Goal: Task Accomplishment & Management: Use online tool/utility

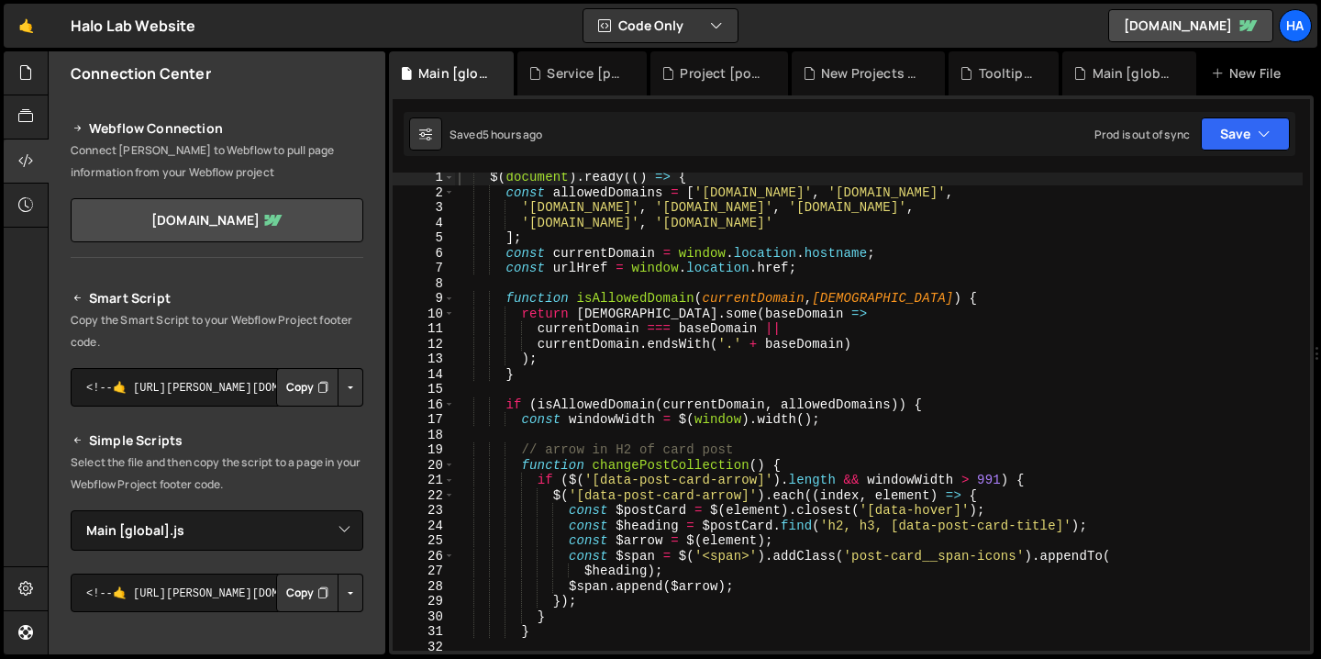
select select "1521"
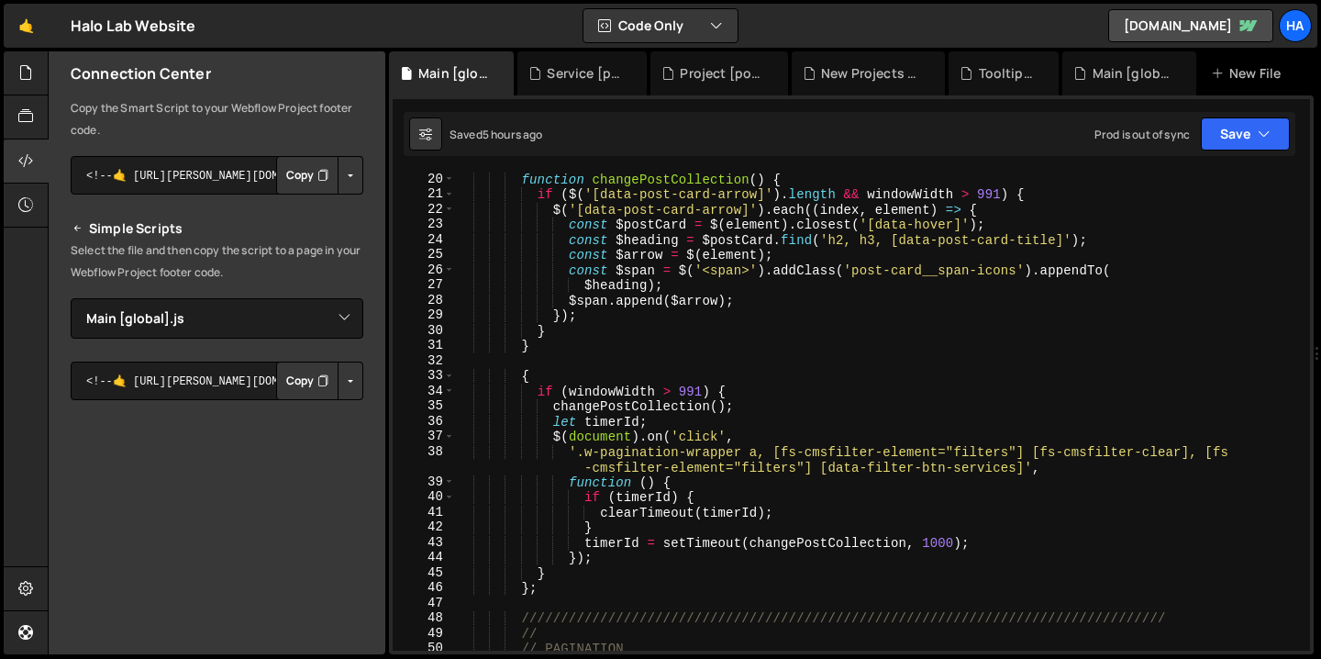
scroll to position [310, 0]
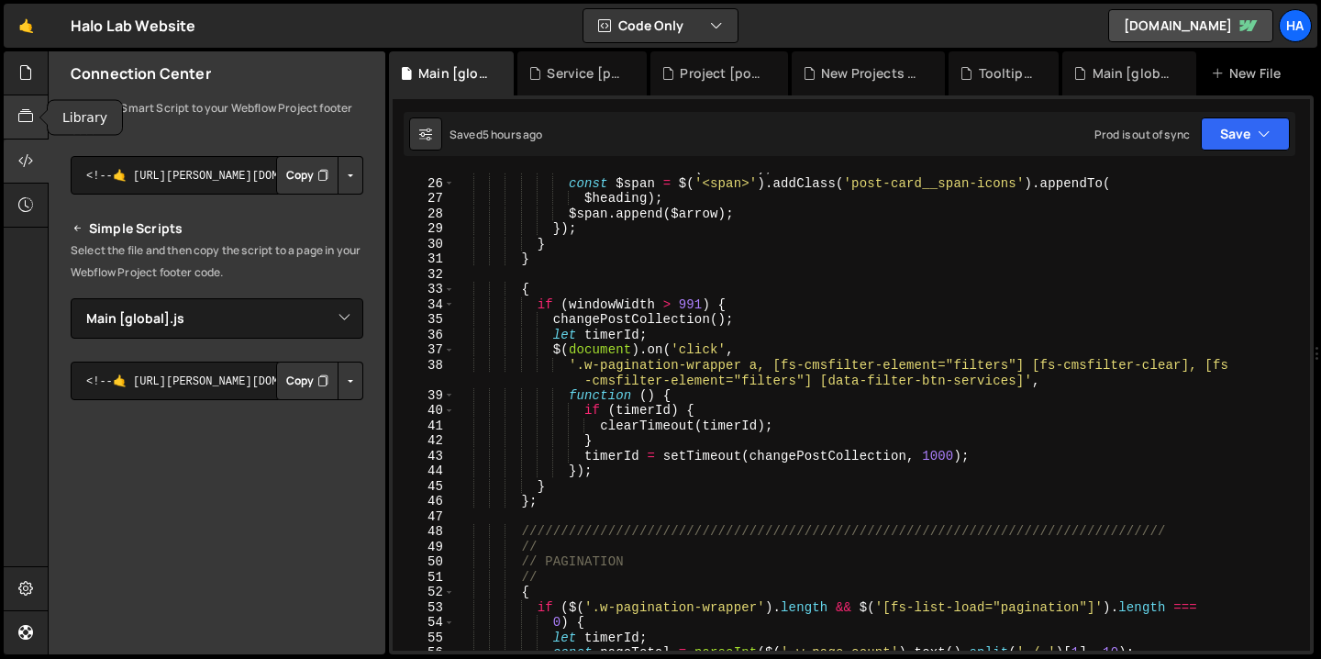
click at [26, 124] on icon at bounding box center [25, 116] width 15 height 20
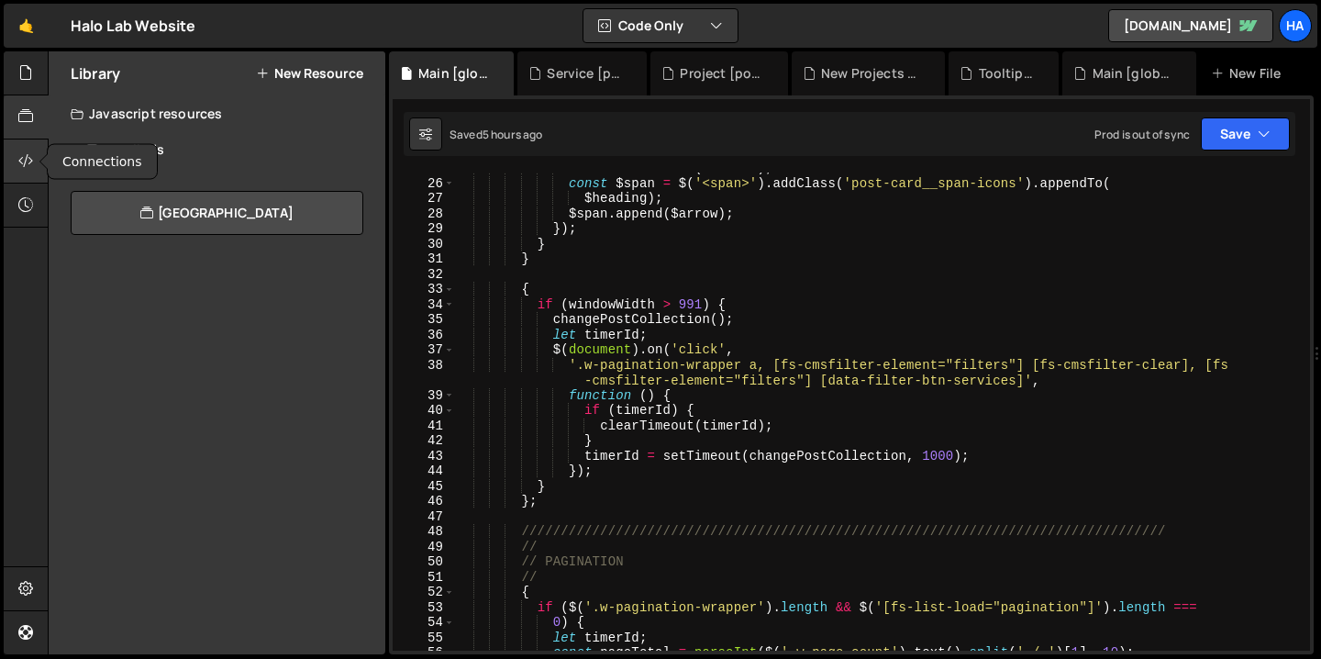
click at [23, 162] on icon at bounding box center [25, 160] width 15 height 20
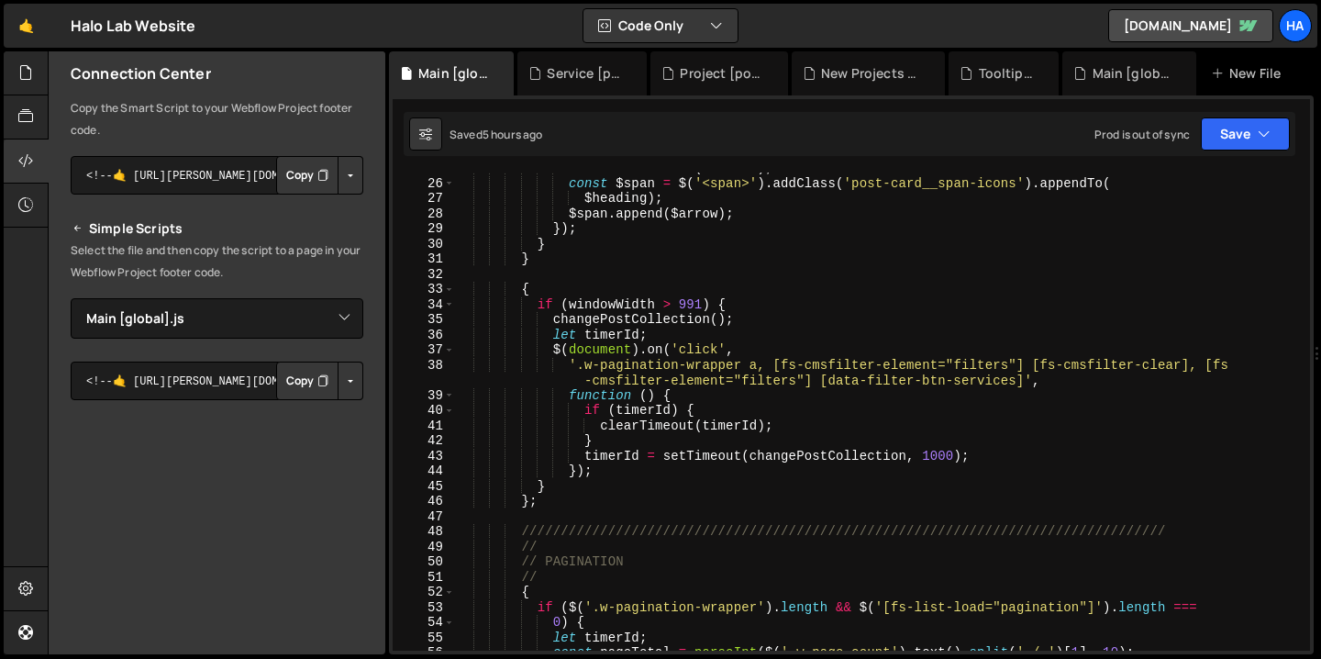
scroll to position [376, 0]
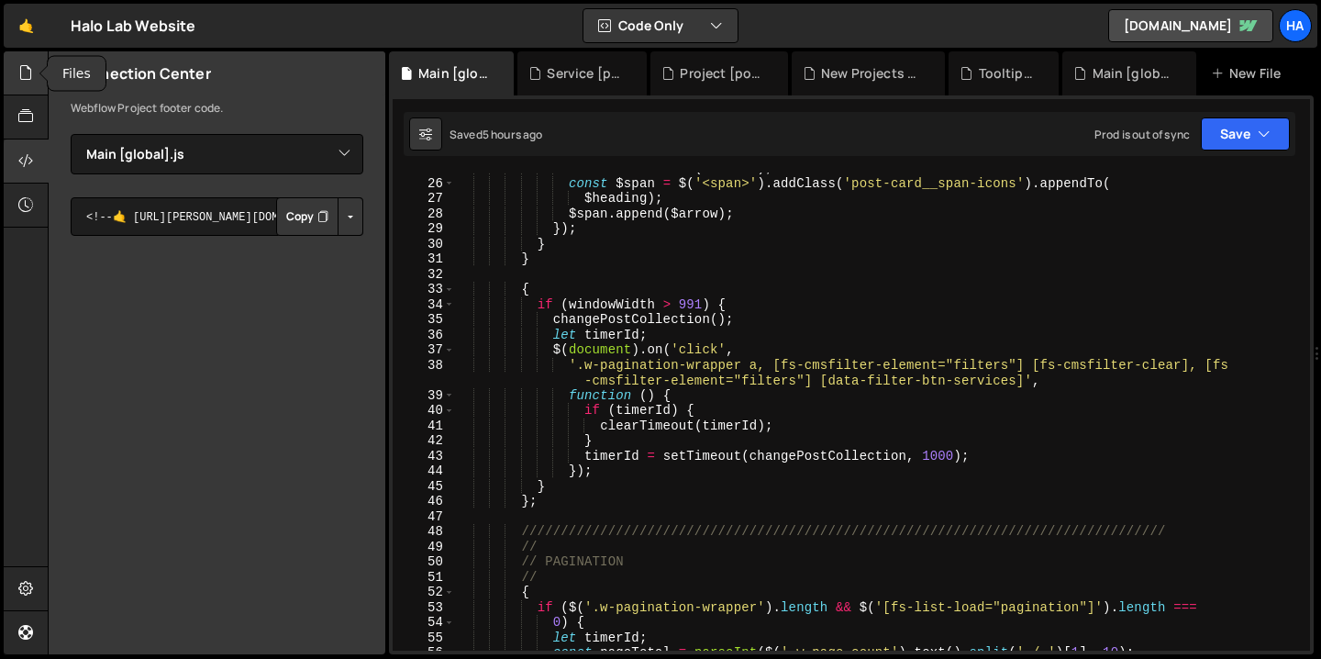
click at [22, 79] on icon at bounding box center [25, 72] width 15 height 20
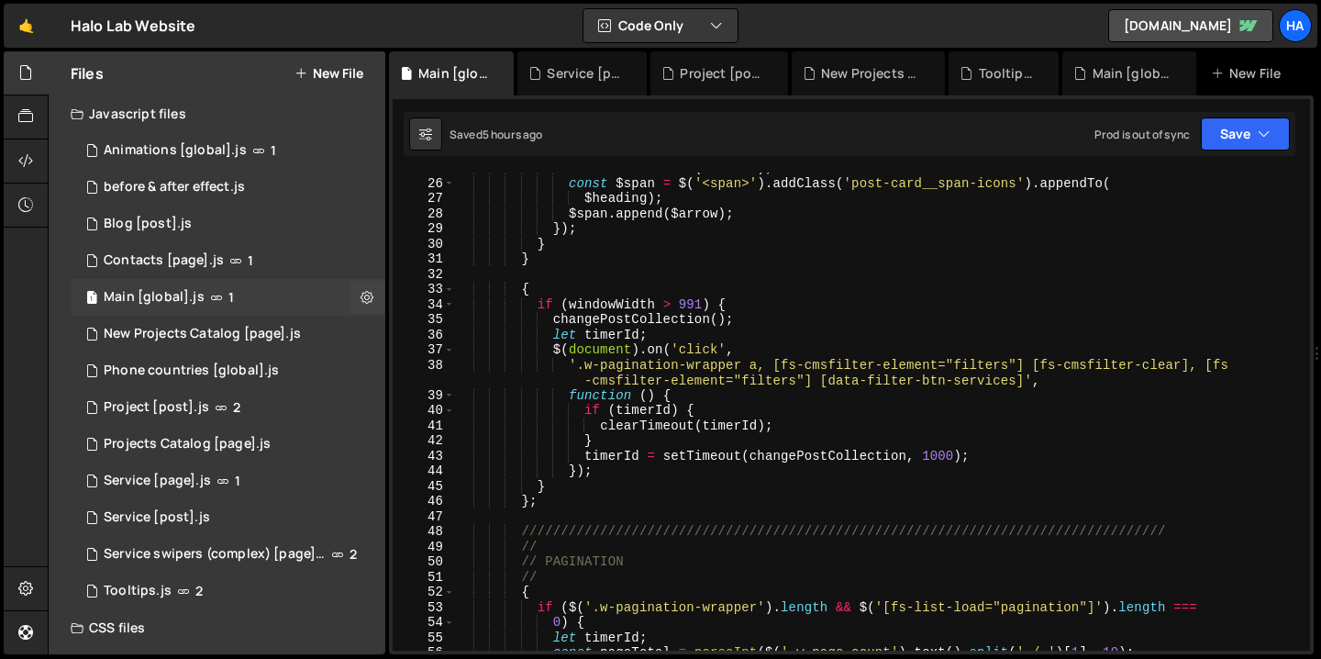
scroll to position [120, 0]
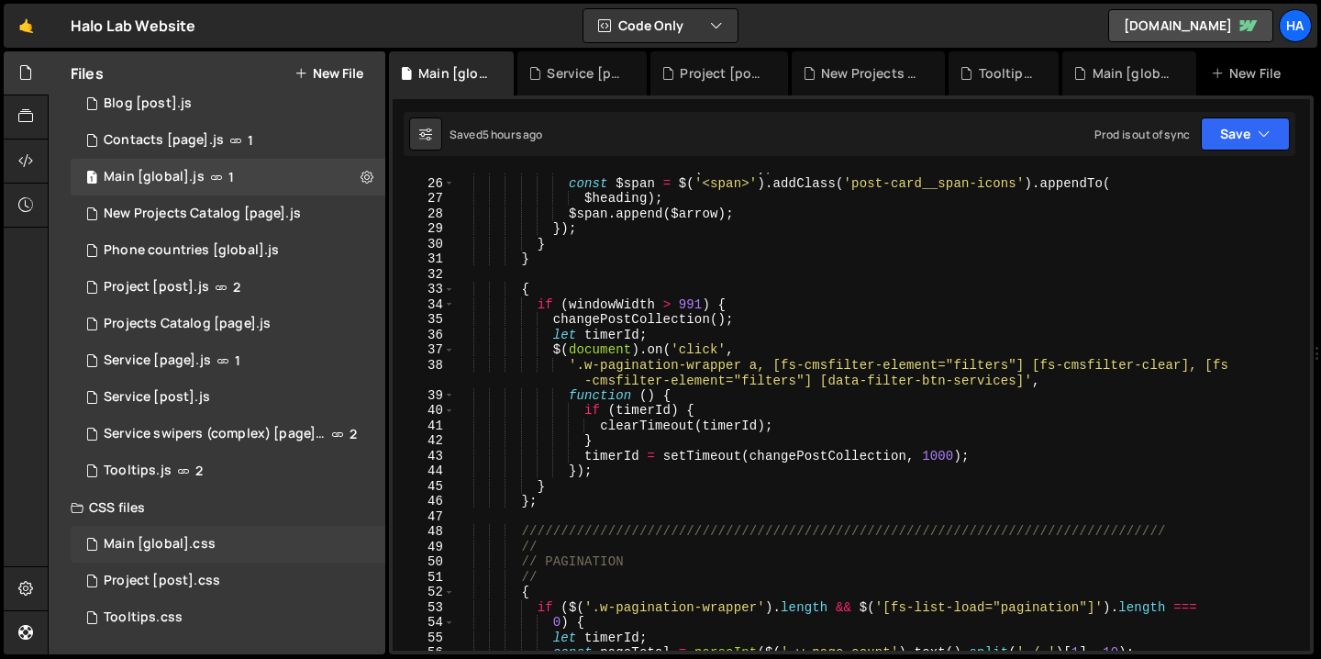
click at [232, 535] on div "Main [global].css 0" at bounding box center [228, 544] width 315 height 37
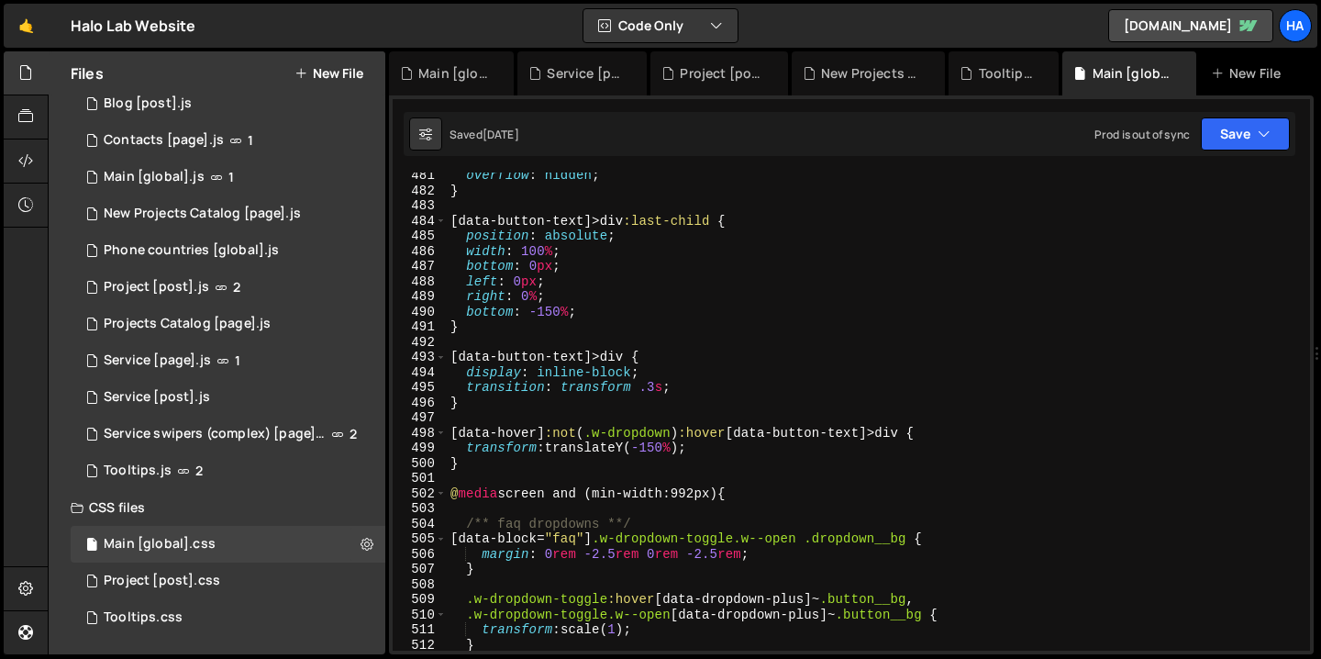
scroll to position [7355, 0]
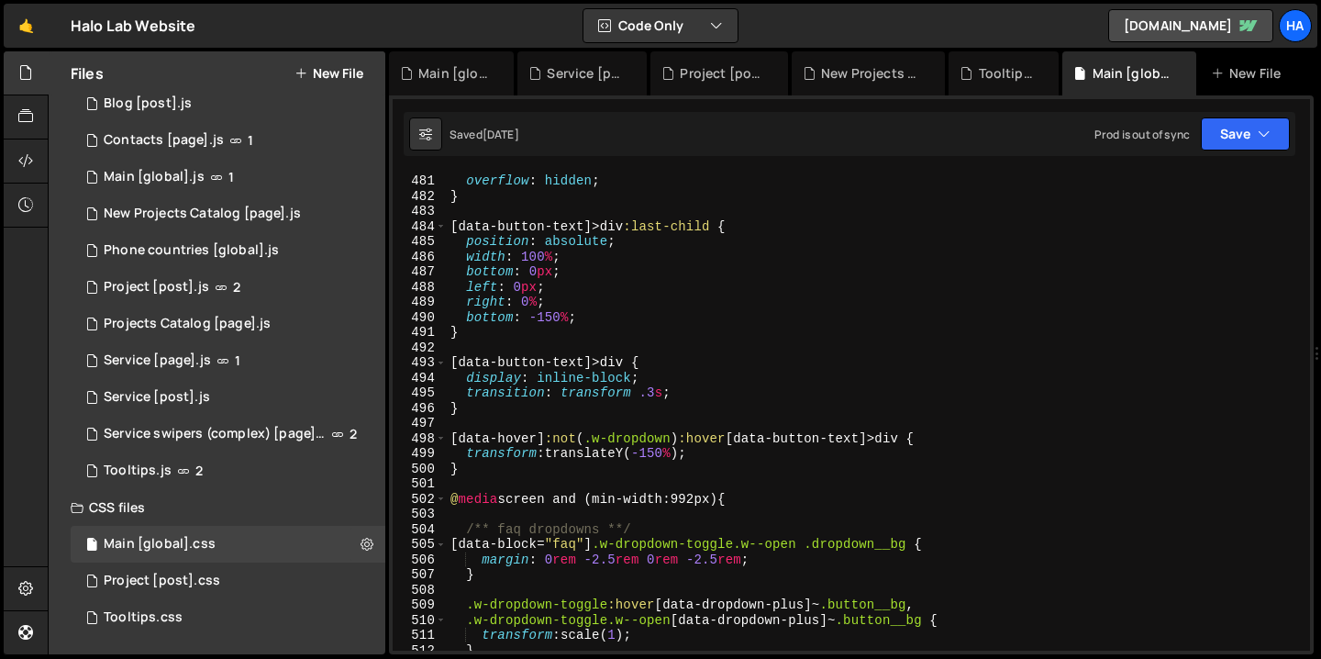
type textarea "}"
click at [904, 331] on div "display : block ; overflow : hidden ; } [ data-button-text ]> div :last-child {…" at bounding box center [875, 412] width 856 height 508
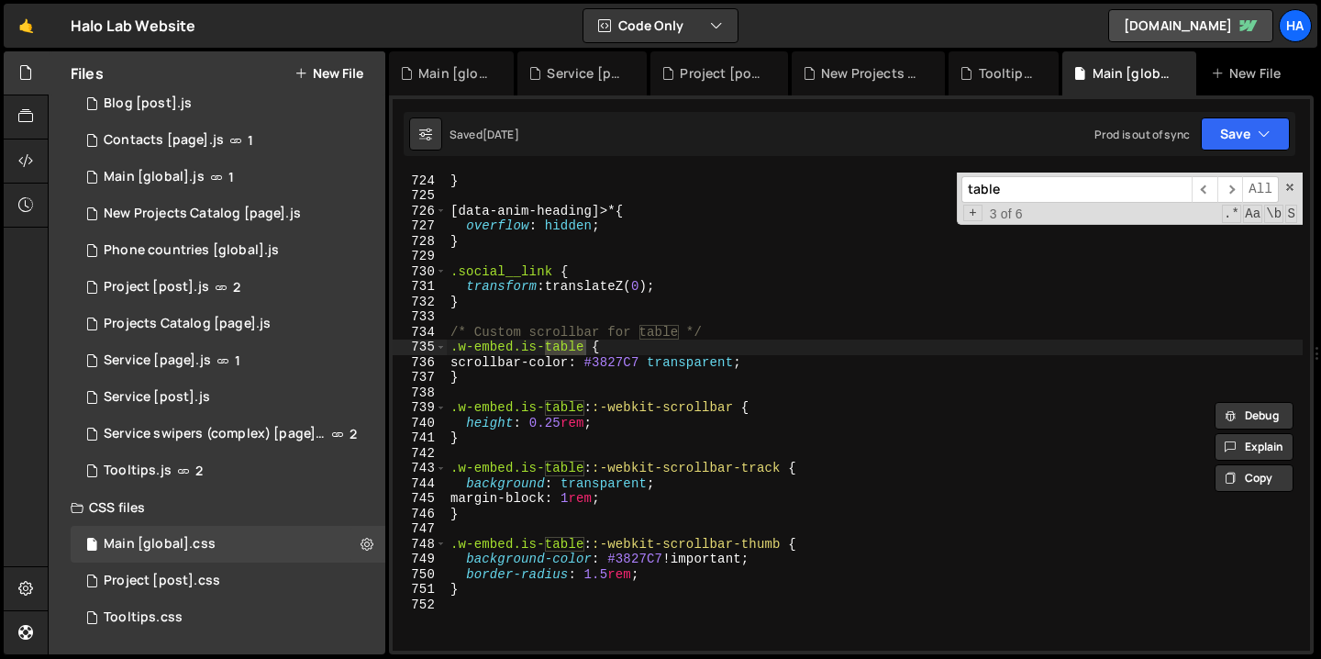
scroll to position [11041, 0]
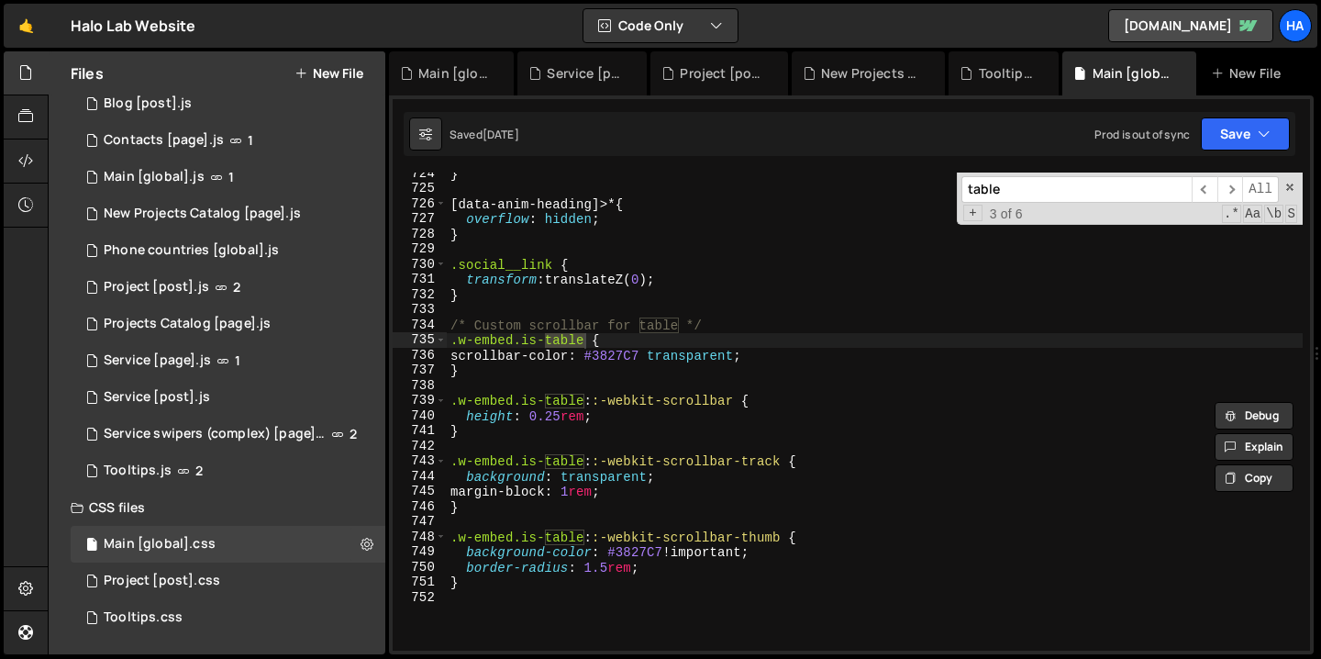
type input "table"
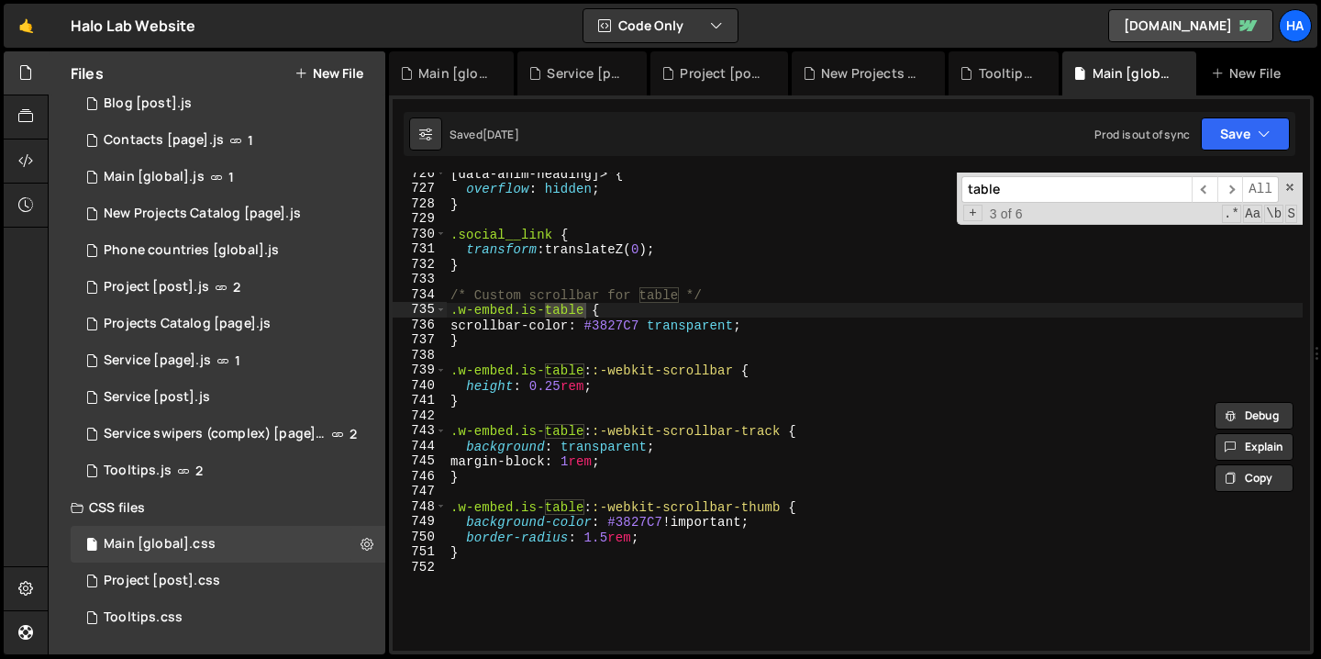
scroll to position [11066, 0]
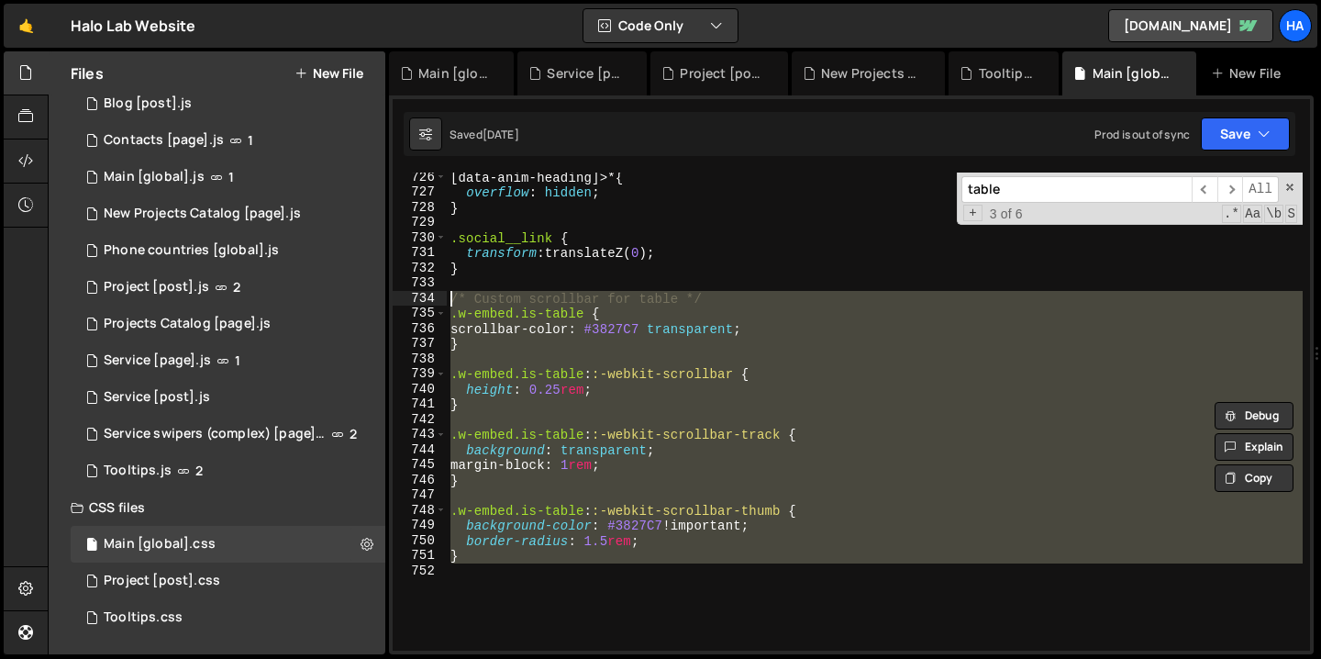
drag, startPoint x: 496, startPoint y: 565, endPoint x: 448, endPoint y: 302, distance: 267.7
click at [448, 302] on div "[ data-anim-heading ]>* { overflow : hidden ; } .social__link { transform : tra…" at bounding box center [875, 424] width 856 height 508
type textarea "/* Custom scrollbar for table */ .w-embed.is-table {"
